Goal: Task Accomplishment & Management: Complete application form

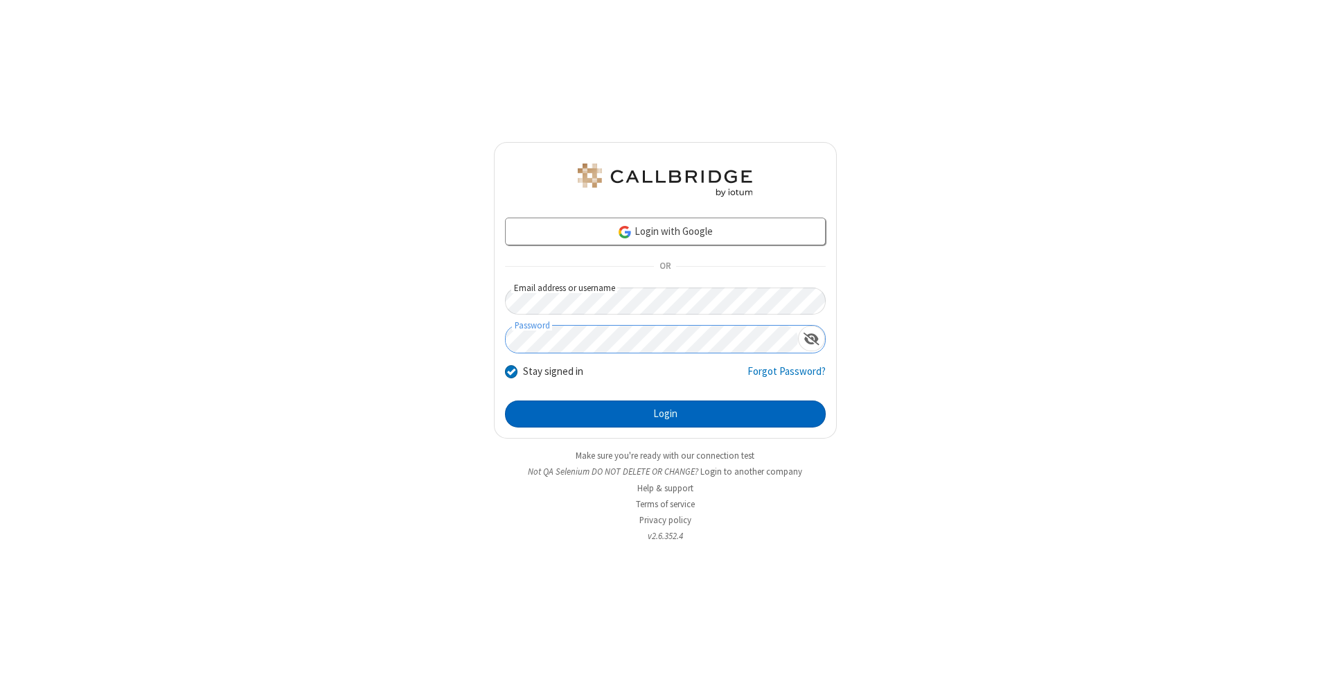
click at [665, 414] on button "Login" at bounding box center [665, 414] width 321 height 28
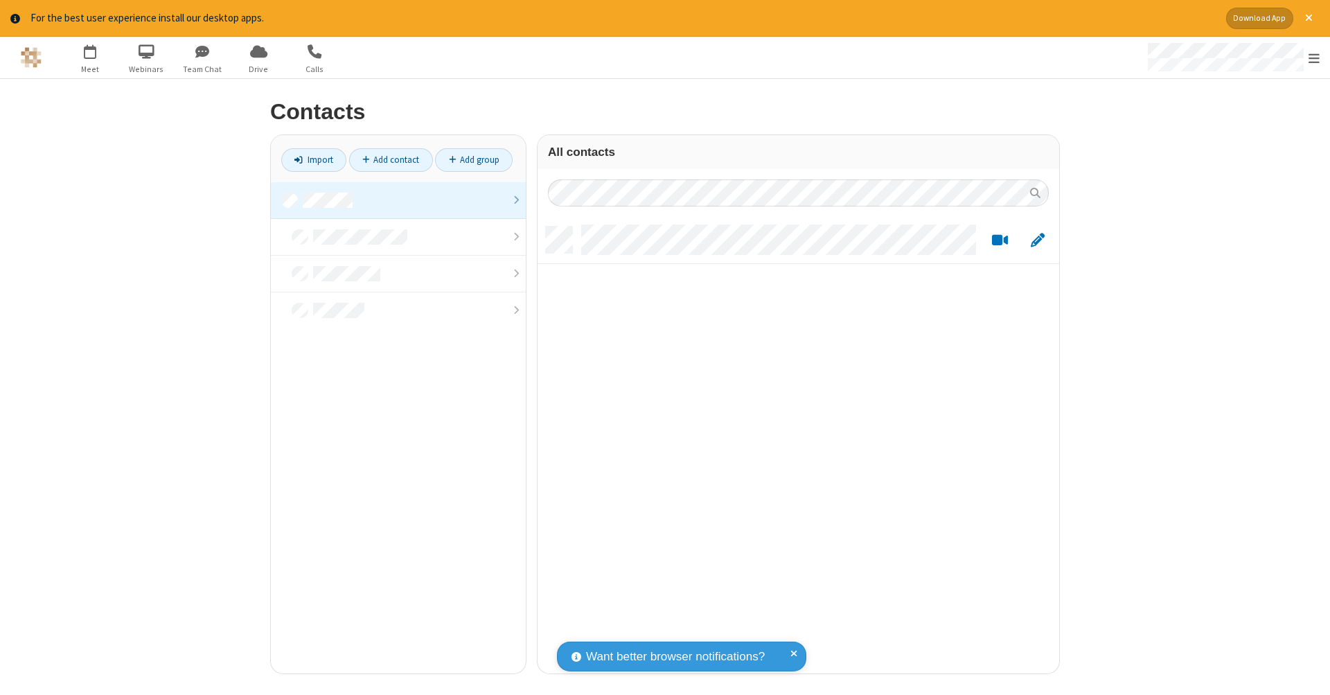
click at [398, 199] on link at bounding box center [398, 200] width 255 height 37
click at [391, 159] on link "Add contact" at bounding box center [391, 160] width 84 height 24
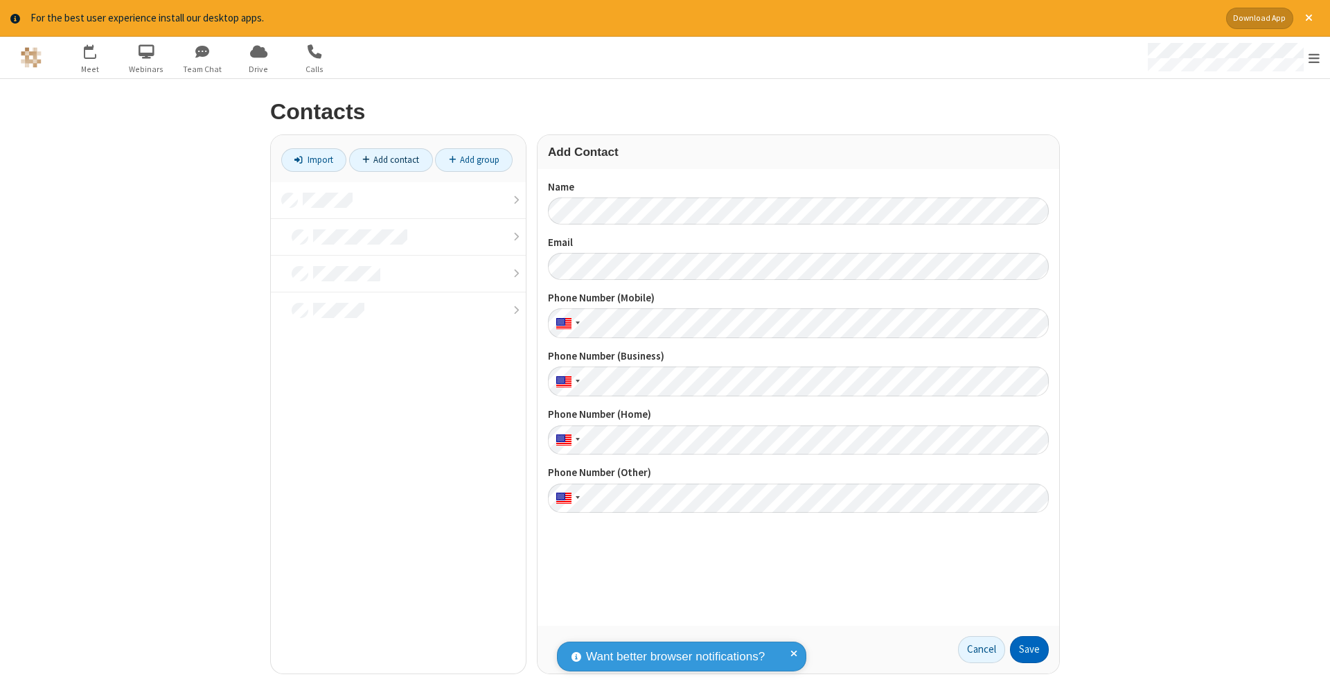
click at [1029, 649] on button "Save" at bounding box center [1029, 650] width 39 height 28
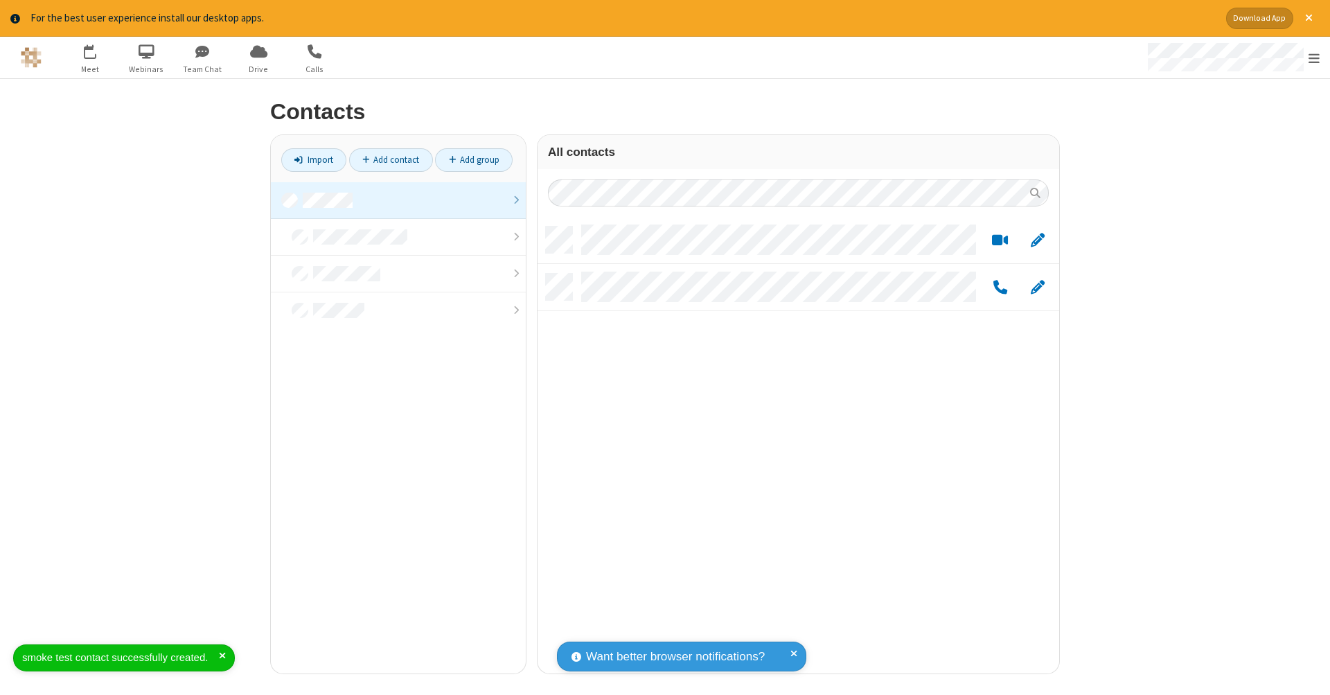
scroll to position [447, 511]
